Goal: Task Accomplishment & Management: Use online tool/utility

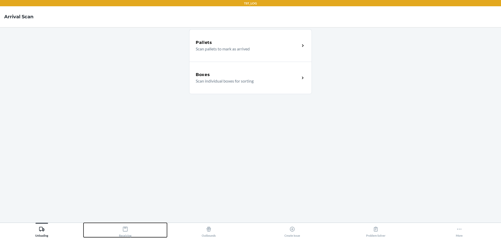
drag, startPoint x: 126, startPoint y: 231, endPoint x: 134, endPoint y: 224, distance: 10.7
click at [126, 231] on icon at bounding box center [125, 229] width 5 height 5
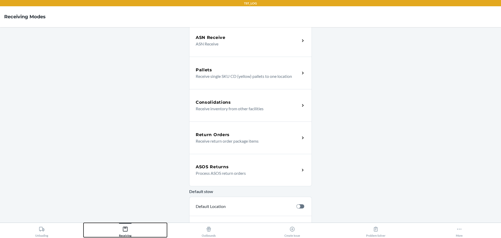
scroll to position [158, 0]
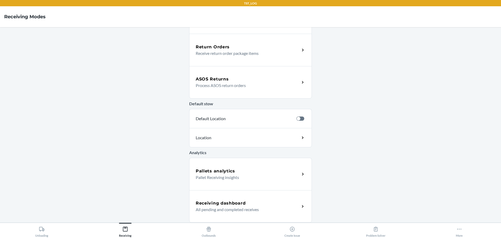
click at [243, 80] on div "ASOS Returns" at bounding box center [248, 79] width 104 height 6
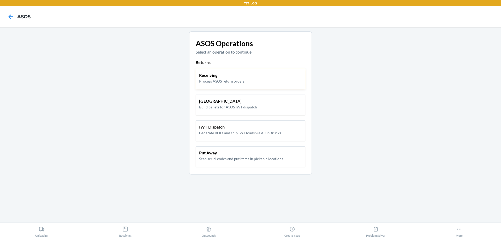
click at [255, 75] on div "Receiving Process ASOS return orders" at bounding box center [250, 78] width 103 height 12
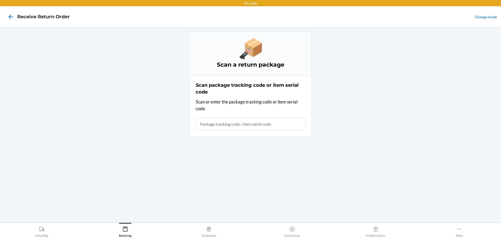
click at [263, 127] on input "text" at bounding box center [251, 123] width 110 height 13
click at [232, 124] on input "2B2PBSA3M7YH3M" at bounding box center [251, 123] width 110 height 13
type input "2B2PBSA3M"
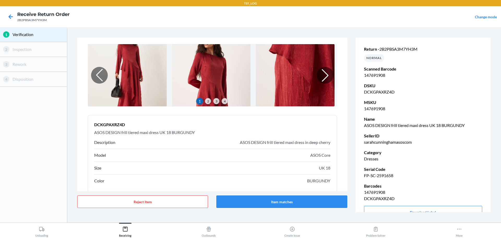
scroll to position [42, 0]
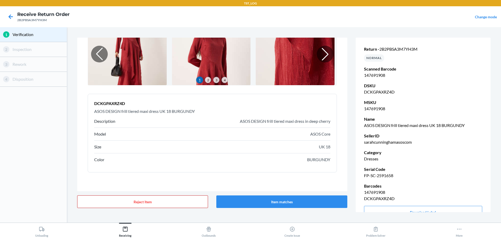
click at [171, 202] on button "Reject Item" at bounding box center [142, 201] width 131 height 13
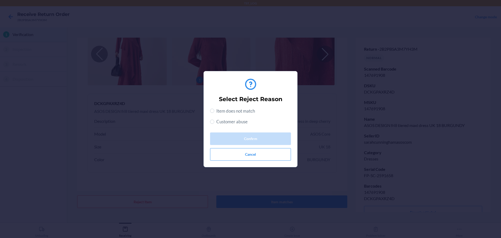
click at [224, 110] on span "Item does not match" at bounding box center [235, 111] width 39 height 7
click at [214, 110] on input "Item does not match" at bounding box center [212, 111] width 4 height 4
radio input "true"
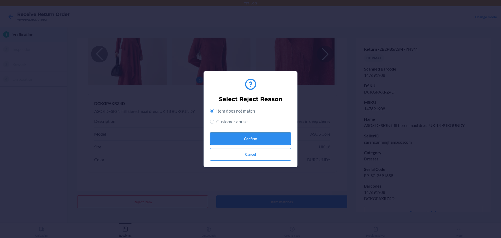
click at [250, 137] on button "Confirm" at bounding box center [250, 138] width 81 height 13
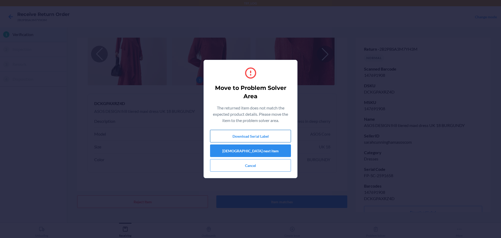
click at [259, 138] on button "Download Serial Label" at bounding box center [250, 136] width 81 height 13
click at [255, 153] on button "[DEMOGRAPHIC_DATA] next item" at bounding box center [250, 150] width 81 height 13
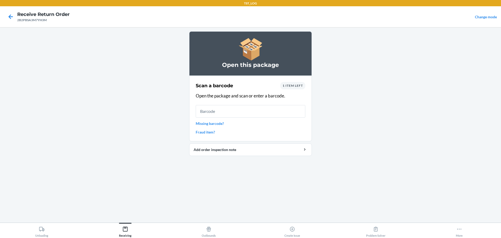
click at [302, 86] on span "1 item left" at bounding box center [293, 86] width 20 height 4
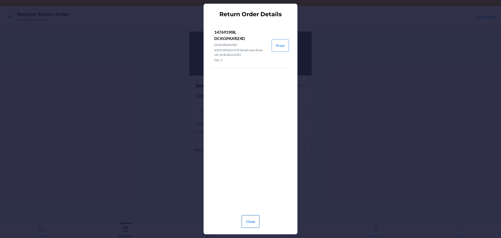
click at [252, 223] on button "Close" at bounding box center [251, 221] width 18 height 13
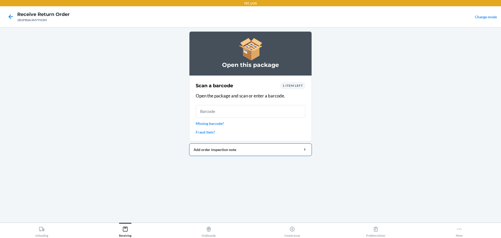
click at [255, 151] on div "Add order inspection note" at bounding box center [251, 149] width 114 height 5
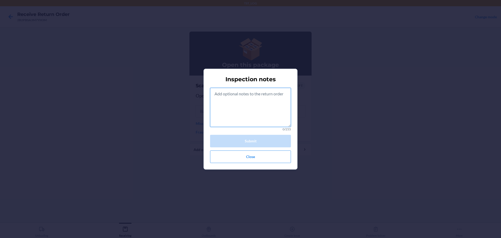
click at [263, 91] on textarea at bounding box center [250, 107] width 81 height 39
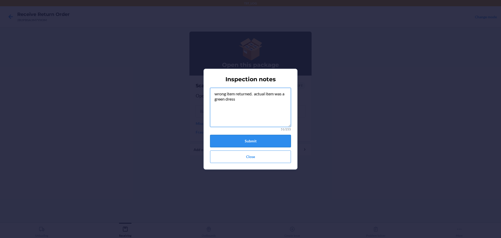
type textarea "wrong item returned. actual item was a green dress"
click at [243, 143] on button "Submit" at bounding box center [250, 141] width 81 height 13
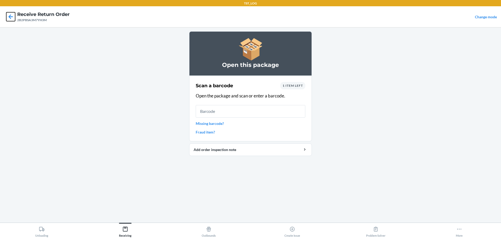
click at [13, 19] on icon at bounding box center [10, 16] width 9 height 9
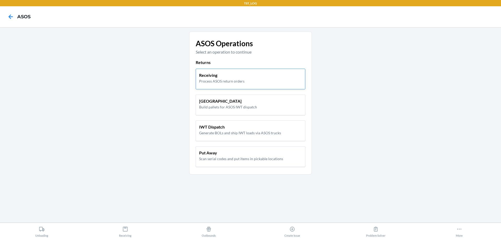
click at [245, 81] on div "Receiving Process ASOS return orders" at bounding box center [250, 78] width 103 height 12
